Goal: Task Accomplishment & Management: Use online tool/utility

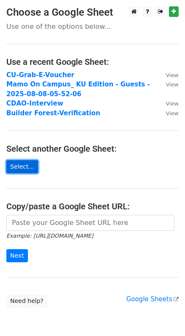
click at [22, 167] on link "Select..." at bounding box center [22, 166] width 32 height 13
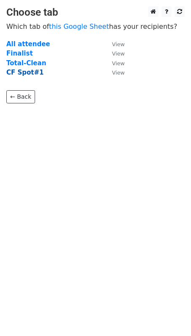
click at [21, 72] on strong "CF Spot#1" at bounding box center [25, 73] width 38 height 8
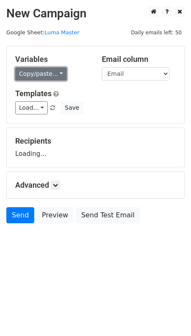
click at [52, 76] on link "Copy/paste..." at bounding box center [41, 73] width 52 height 13
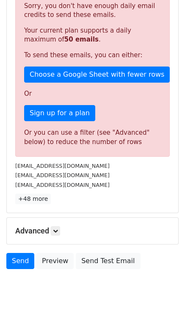
scroll to position [5, 0]
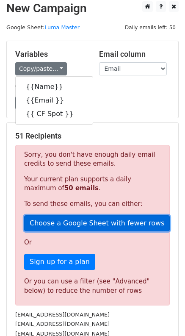
click at [85, 226] on link "Choose a Google Sheet with fewer rows" at bounding box center [97, 223] width 146 height 16
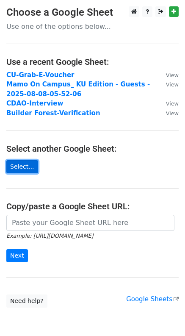
click at [19, 167] on link "Select..." at bounding box center [22, 166] width 32 height 13
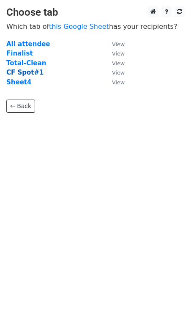
click at [36, 74] on strong "CF Spot#1" at bounding box center [25, 73] width 38 height 8
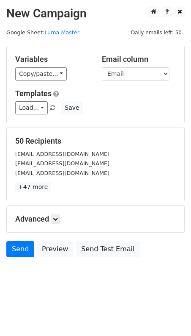
click at [33, 83] on div "Variables Copy/paste... {{Name}} {{Email }} {{ CF Spot }} Email column Name Ema…" at bounding box center [96, 84] width 178 height 77
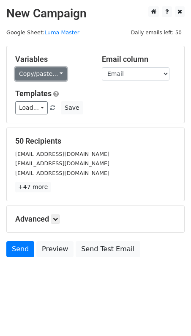
click at [48, 69] on link "Copy/paste..." at bounding box center [41, 73] width 52 height 13
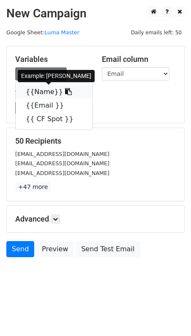
click at [49, 88] on link "{{Name}}" at bounding box center [54, 92] width 77 height 14
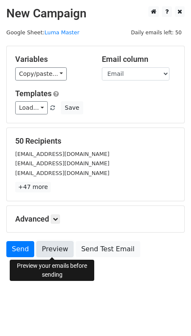
click at [63, 253] on link "Preview" at bounding box center [54, 249] width 37 height 16
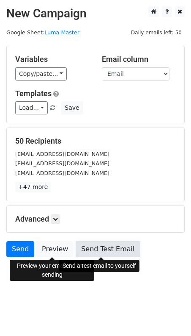
click at [94, 249] on link "Send Test Email" at bounding box center [108, 249] width 64 height 16
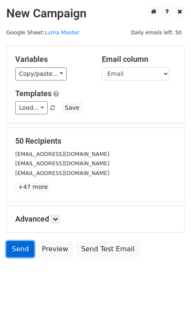
click at [12, 251] on link "Send" at bounding box center [20, 249] width 28 height 16
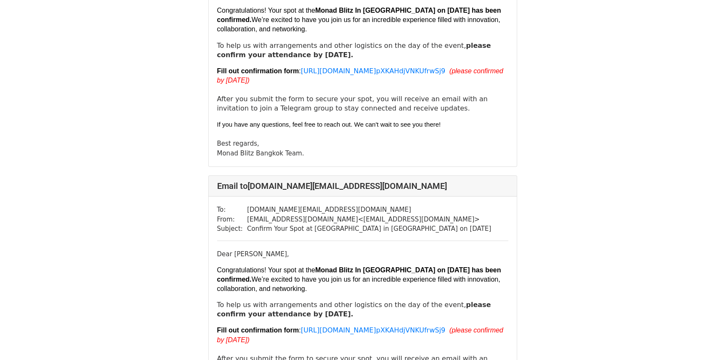
scroll to position [1694, 0]
